Goal: Task Accomplishment & Management: Manage account settings

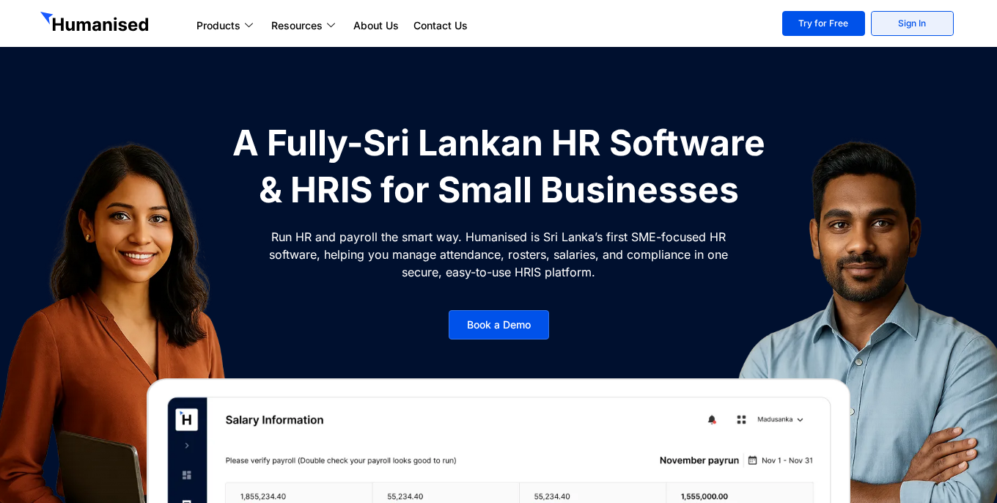
click at [929, 23] on link "Sign In" at bounding box center [912, 23] width 83 height 25
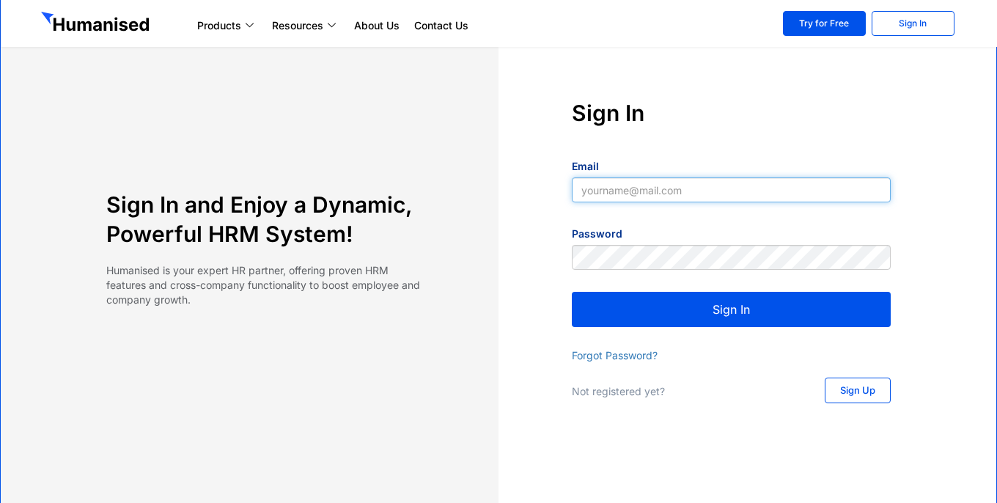
type input "[EMAIL_ADDRESS][DOMAIN_NAME]"
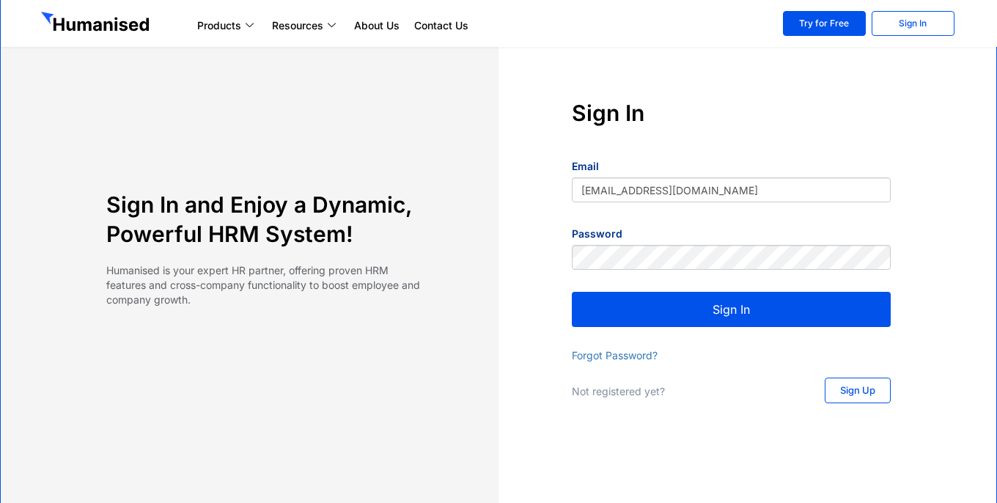
click at [718, 319] on button "Sign In" at bounding box center [731, 309] width 319 height 35
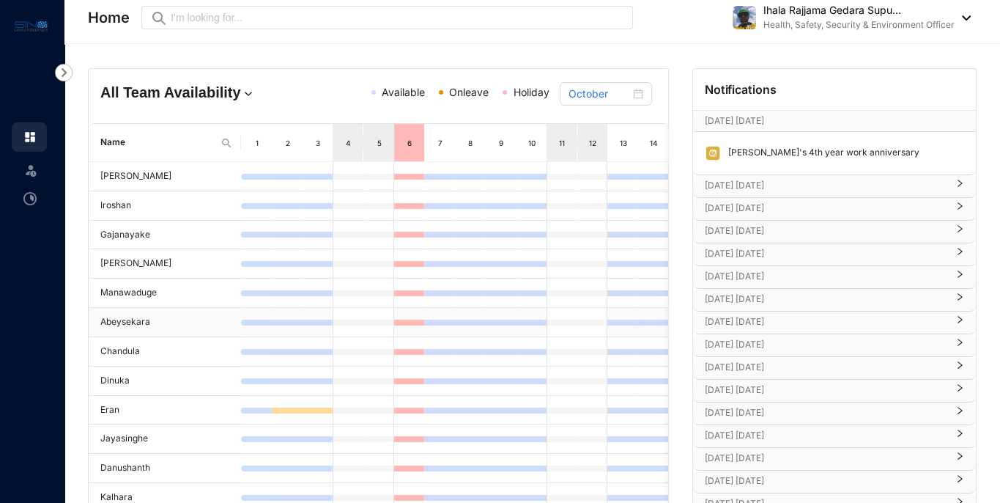
click at [475, 316] on td at bounding box center [470, 322] width 31 height 29
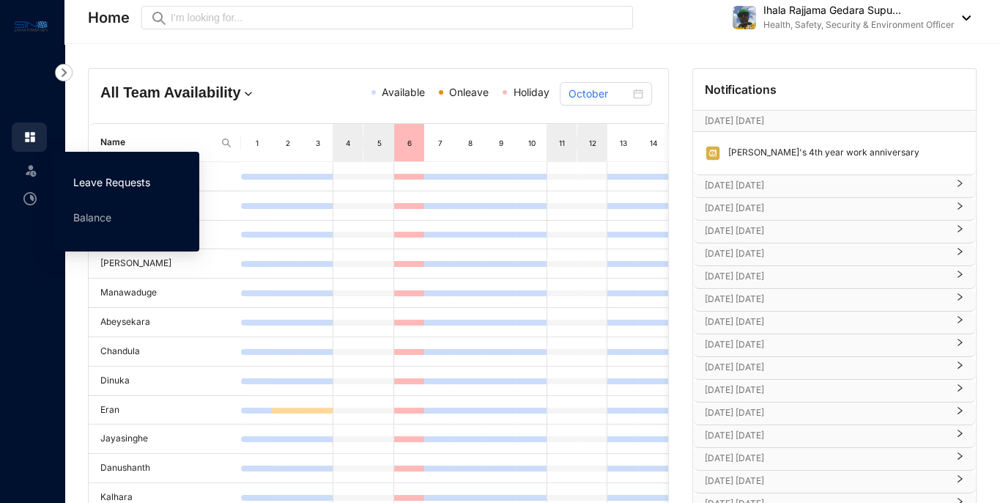
click at [84, 176] on link "Leave Requests" at bounding box center [111, 182] width 77 height 12
